Goal: Check status

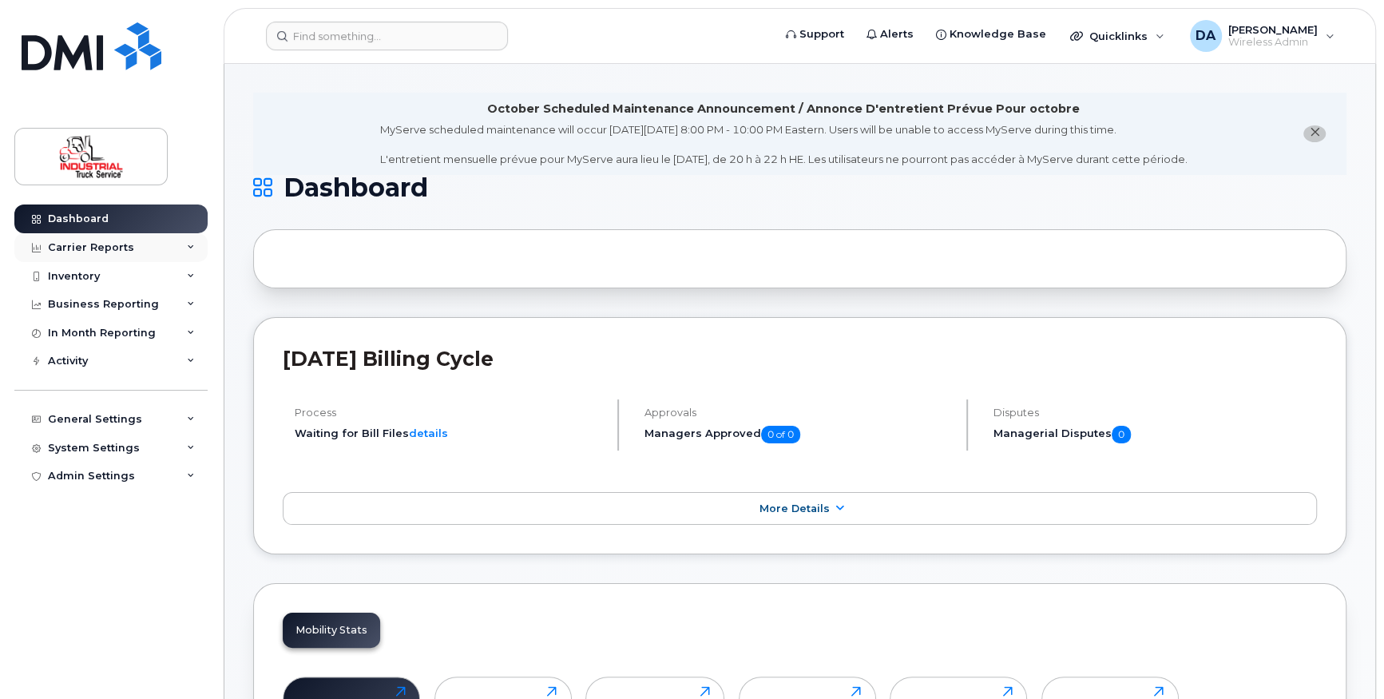
click at [135, 245] on div "Carrier Reports" at bounding box center [110, 247] width 193 height 29
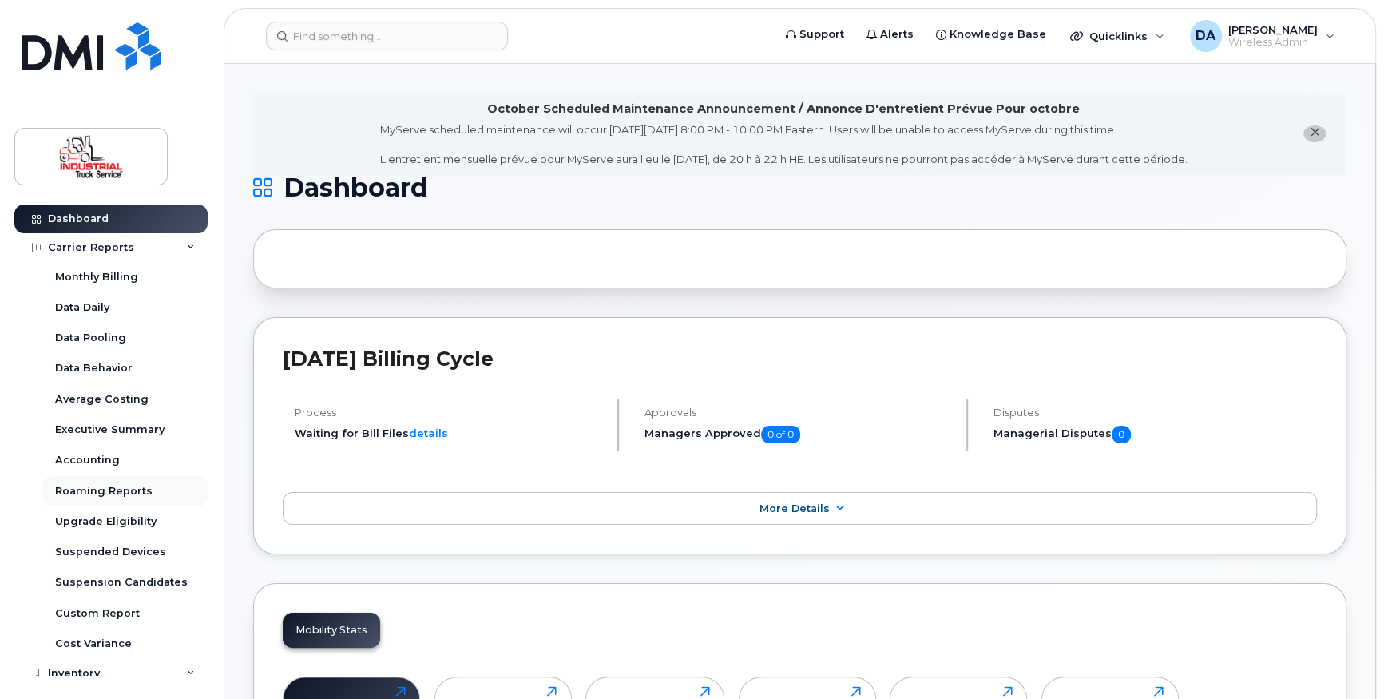
scroll to position [72, 0]
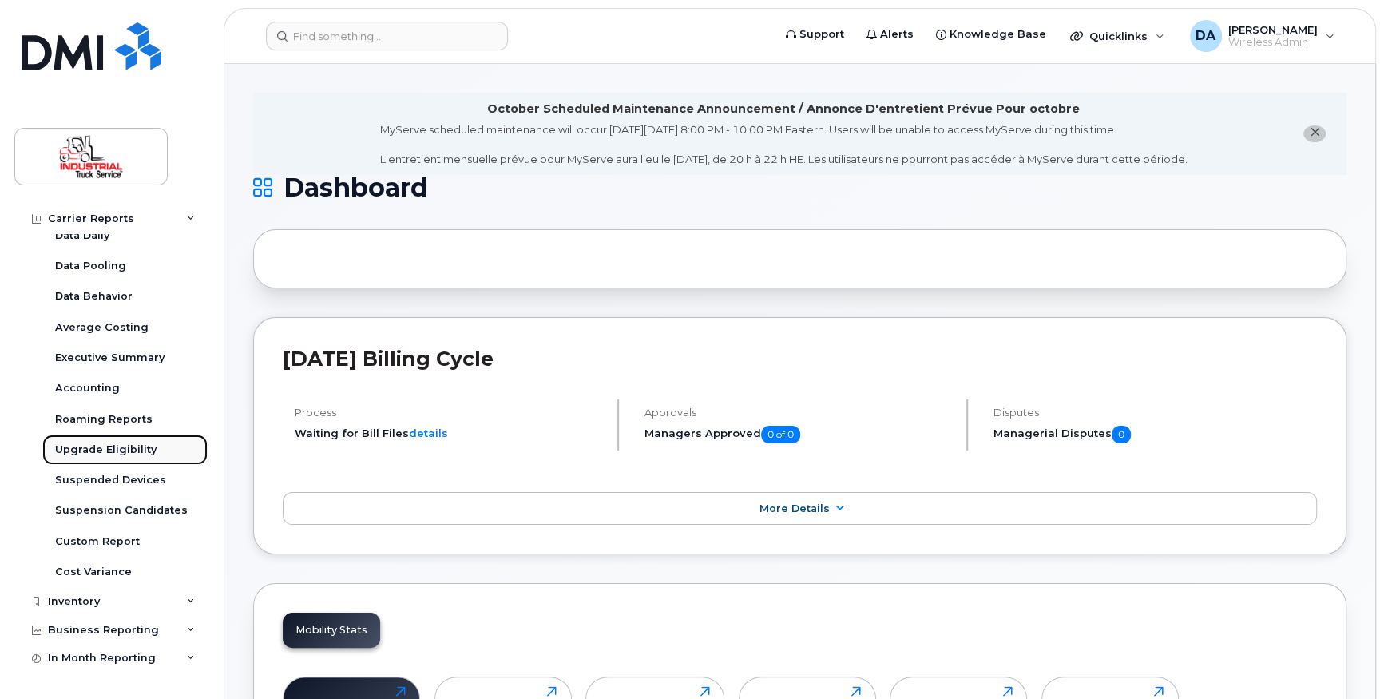
click at [131, 442] on div "Upgrade Eligibility" at bounding box center [105, 449] width 101 height 14
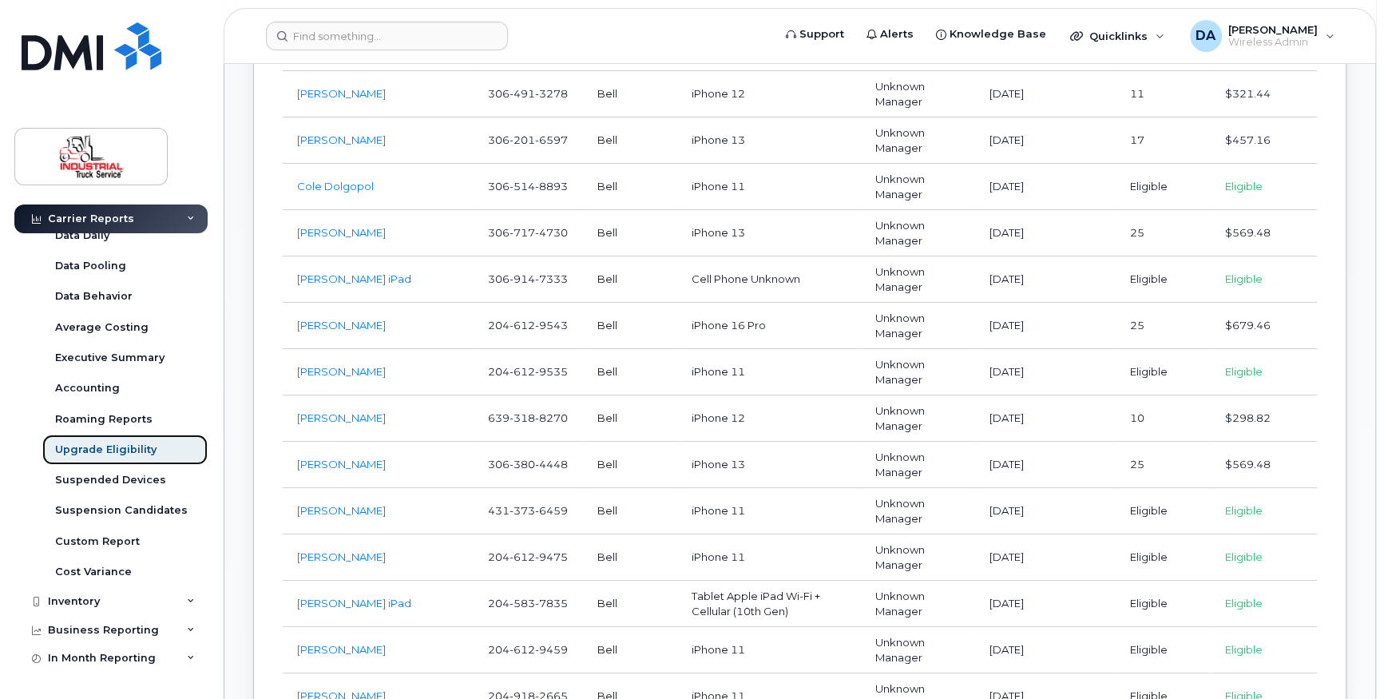
scroll to position [1161, 0]
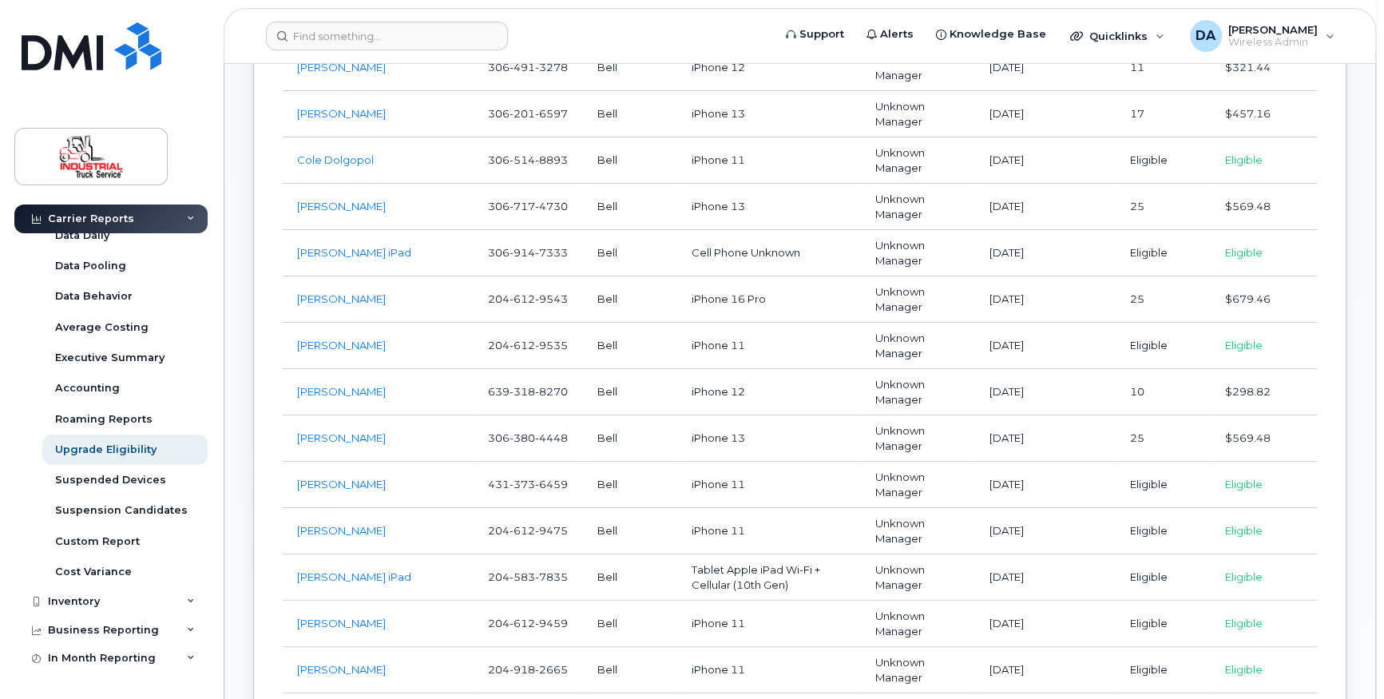
drag, startPoint x: 1049, startPoint y: 617, endPoint x: 295, endPoint y: 617, distance: 754.7
click at [295, 617] on tr "[PERSON_NAME] [PHONE_NUMBER] Bell iPhone 11 Unknown Manager [DATE] Eligible Eli…" at bounding box center [800, 624] width 1034 height 46
click at [593, 621] on td "Bell" at bounding box center [630, 624] width 94 height 46
drag, startPoint x: 294, startPoint y: 617, endPoint x: 1282, endPoint y: 618, distance: 987.9
click at [1282, 618] on tr "[PERSON_NAME] [PHONE_NUMBER] Bell iPhone 11 Unknown Manager [DATE] Eligible Eli…" at bounding box center [800, 624] width 1034 height 46
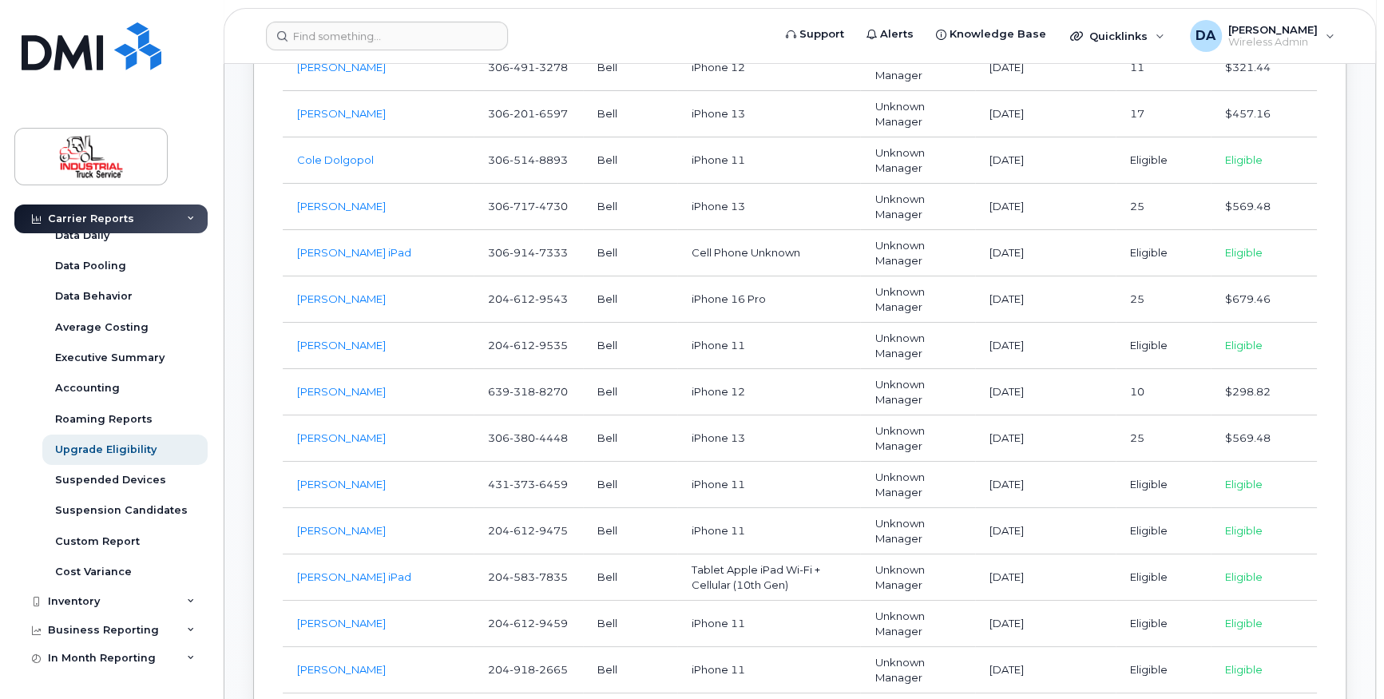
drag, startPoint x: 1282, startPoint y: 618, endPoint x: 1326, endPoint y: 626, distance: 44.6
drag, startPoint x: 292, startPoint y: 617, endPoint x: 1278, endPoint y: 614, distance: 986.3
click at [1278, 614] on tr "[PERSON_NAME] [PHONE_NUMBER] Bell iPhone 11 Unknown Manager [DATE] Eligible Eli…" at bounding box center [800, 624] width 1034 height 46
drag, startPoint x: 1278, startPoint y: 614, endPoint x: 1338, endPoint y: 625, distance: 60.9
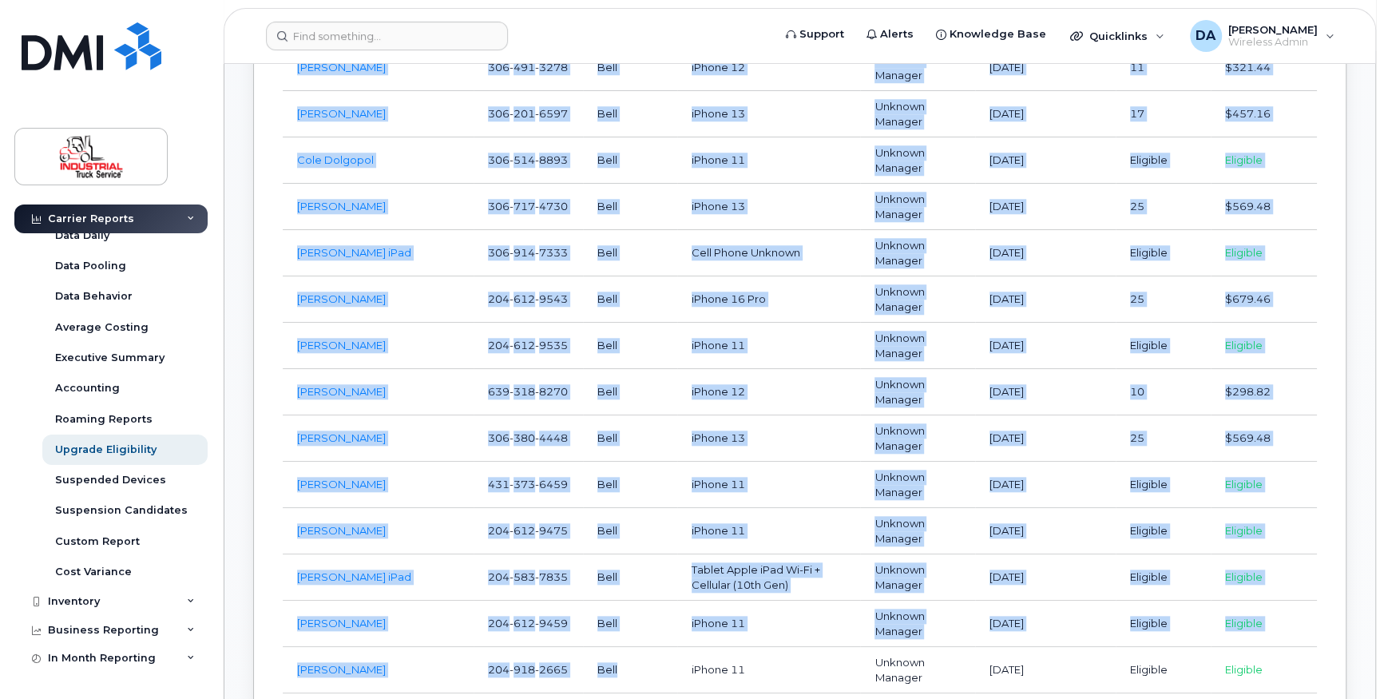
drag, startPoint x: 1328, startPoint y: 619, endPoint x: 583, endPoint y: 654, distance: 746.0
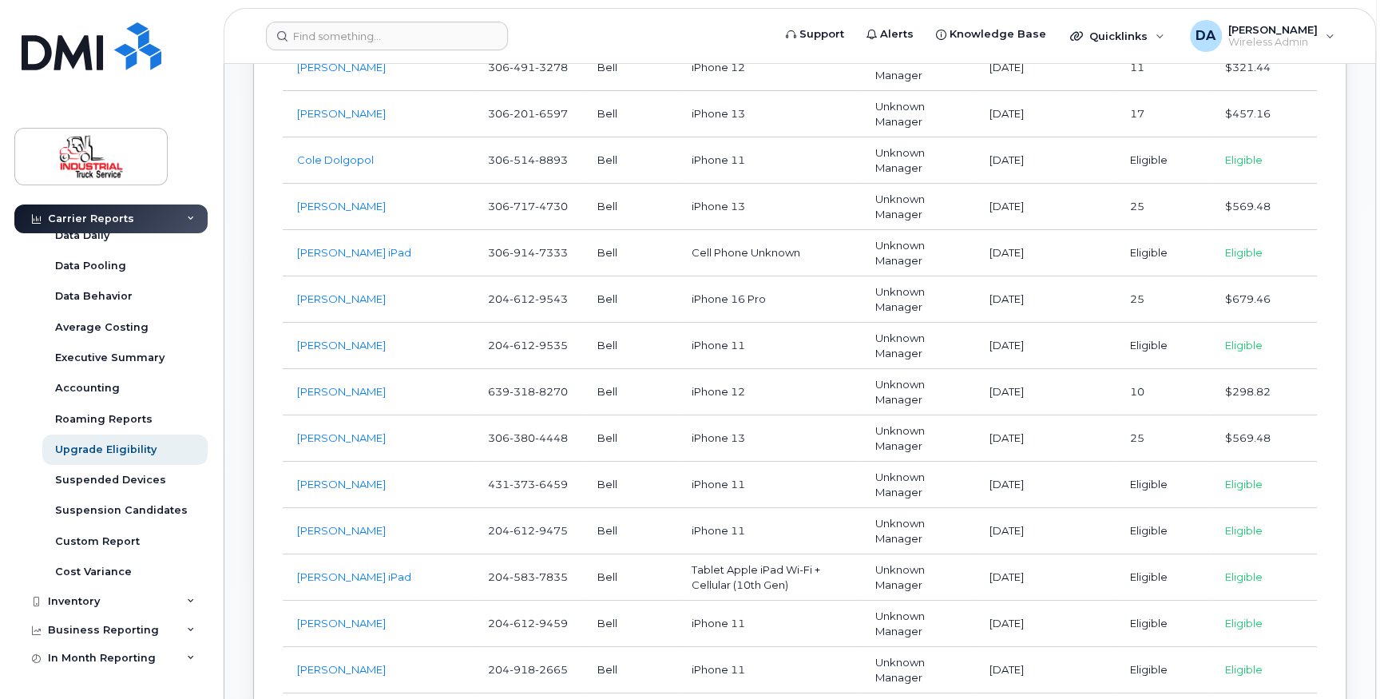
drag, startPoint x: 290, startPoint y: 618, endPoint x: 1275, endPoint y: 614, distance: 985.5
click at [1275, 614] on tr "[PERSON_NAME] [PHONE_NUMBER] Bell iPhone 11 Unknown Manager [DATE] Eligible Eli…" at bounding box center [800, 624] width 1034 height 46
drag, startPoint x: 1275, startPoint y: 614, endPoint x: 1331, endPoint y: 619, distance: 55.3
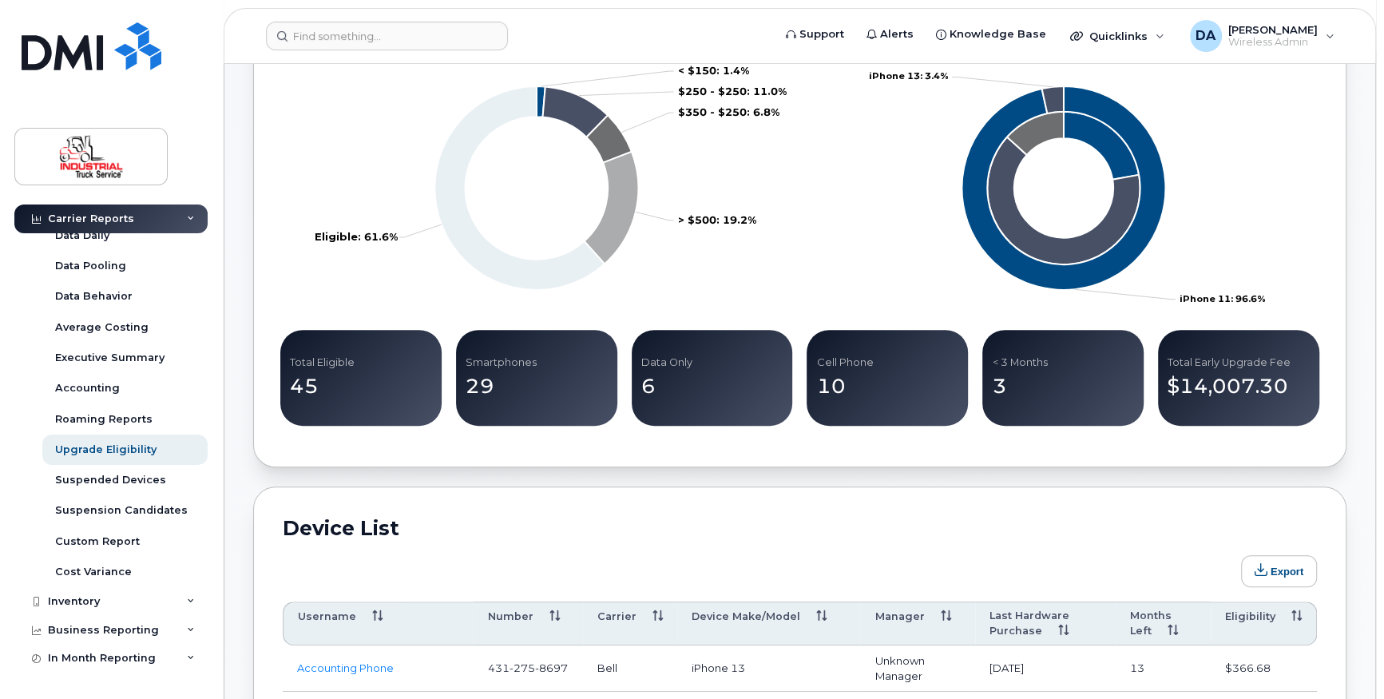
scroll to position [754, 0]
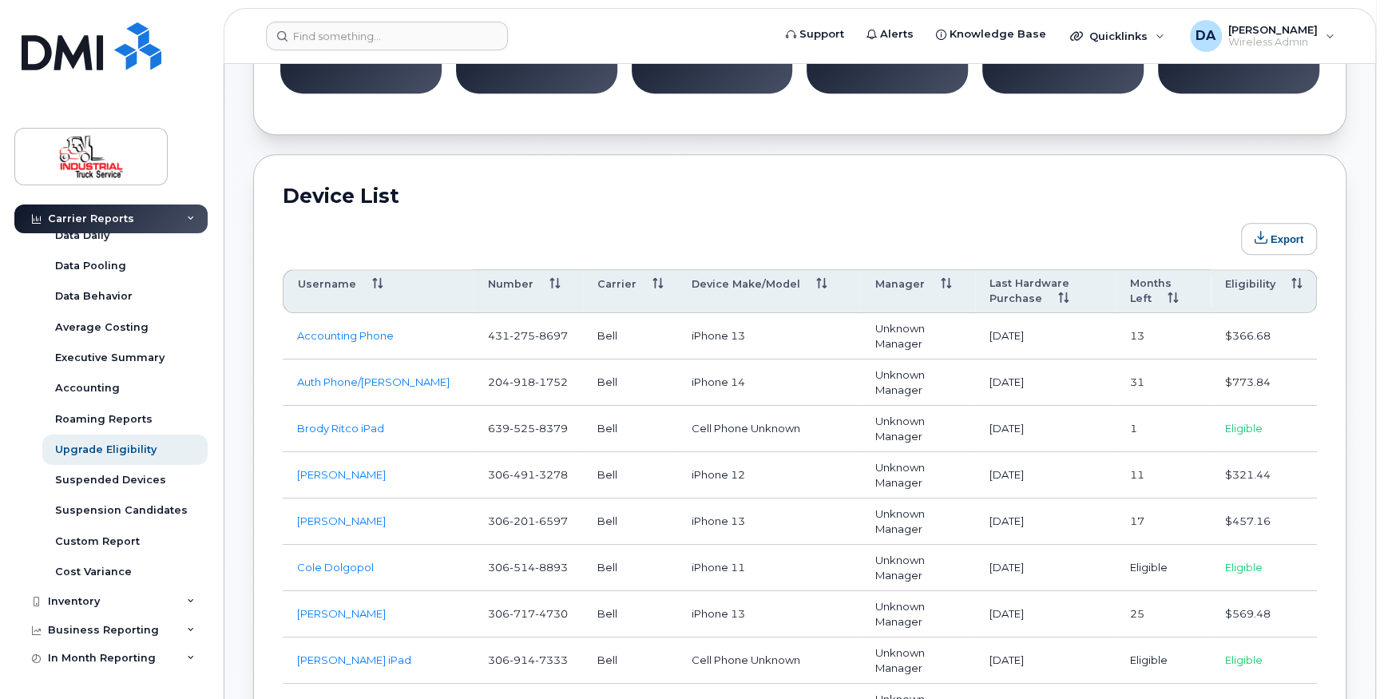
click at [1267, 280] on th "Eligibility" at bounding box center [1264, 291] width 106 height 45
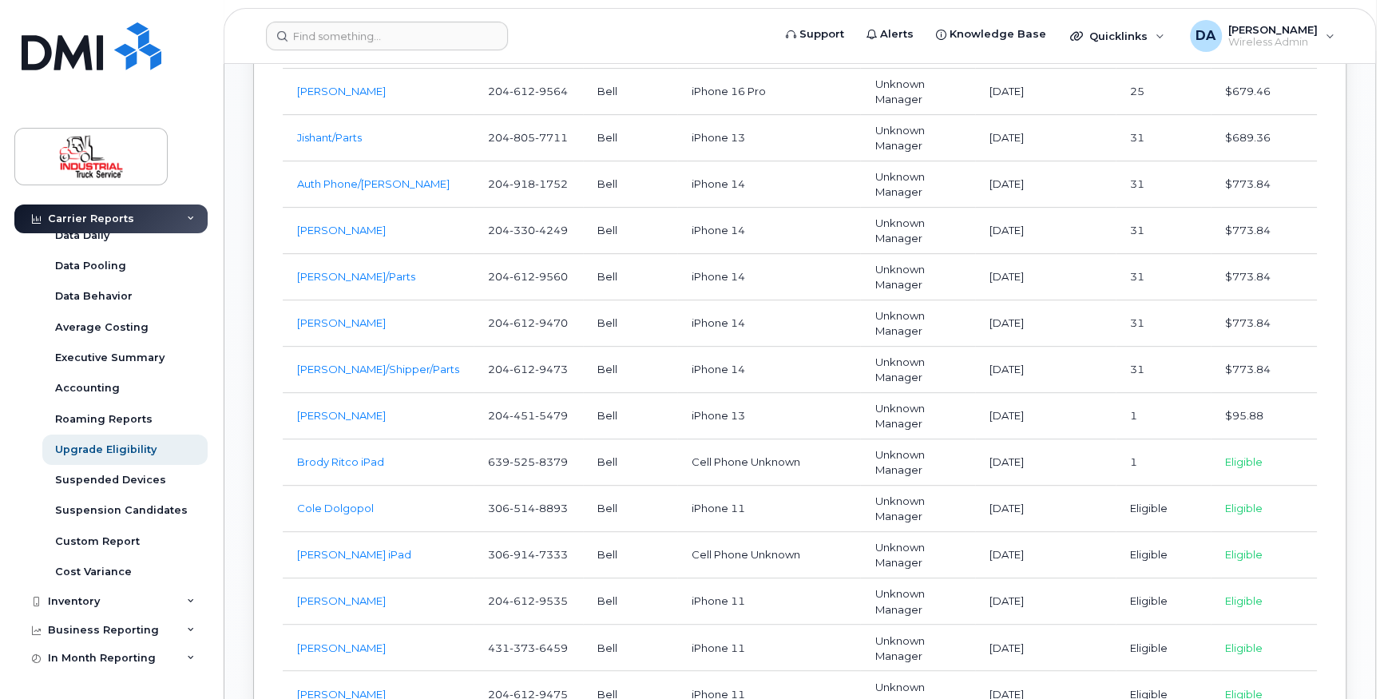
scroll to position [1989, 0]
